Goal: Information Seeking & Learning: Compare options

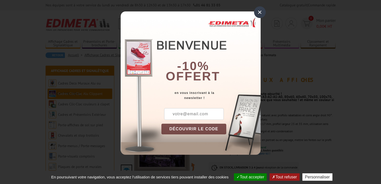
click at [260, 10] on div "×" at bounding box center [260, 12] width 12 height 12
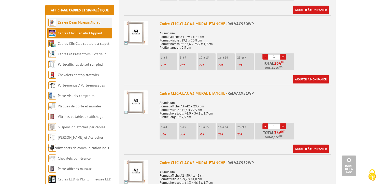
scroll to position [252, 0]
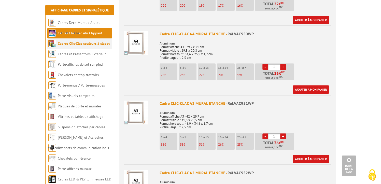
click at [92, 46] on link "Cadres Clic-Clac couleurs à clapet" at bounding box center [84, 43] width 52 height 5
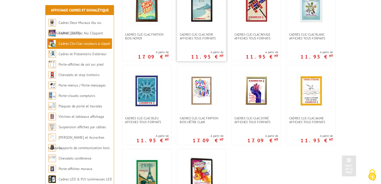
scroll to position [138, 0]
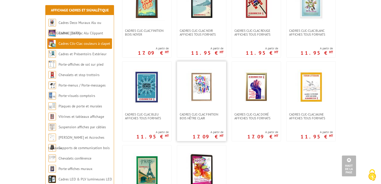
click at [202, 86] on img at bounding box center [202, 87] width 36 height 36
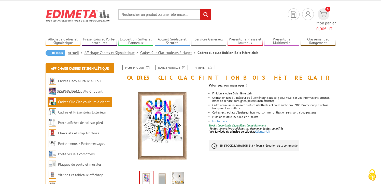
scroll to position [9, 0]
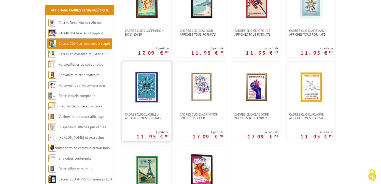
click at [151, 86] on img at bounding box center [147, 87] width 36 height 36
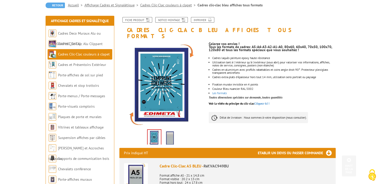
scroll to position [49, 0]
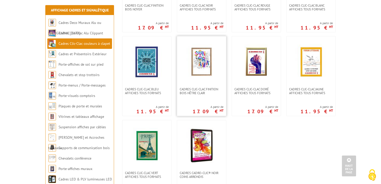
scroll to position [163, 0]
click at [206, 70] on img at bounding box center [202, 62] width 36 height 36
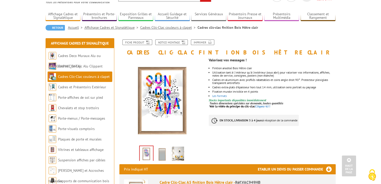
scroll to position [21, 0]
